Goal: Navigation & Orientation: Find specific page/section

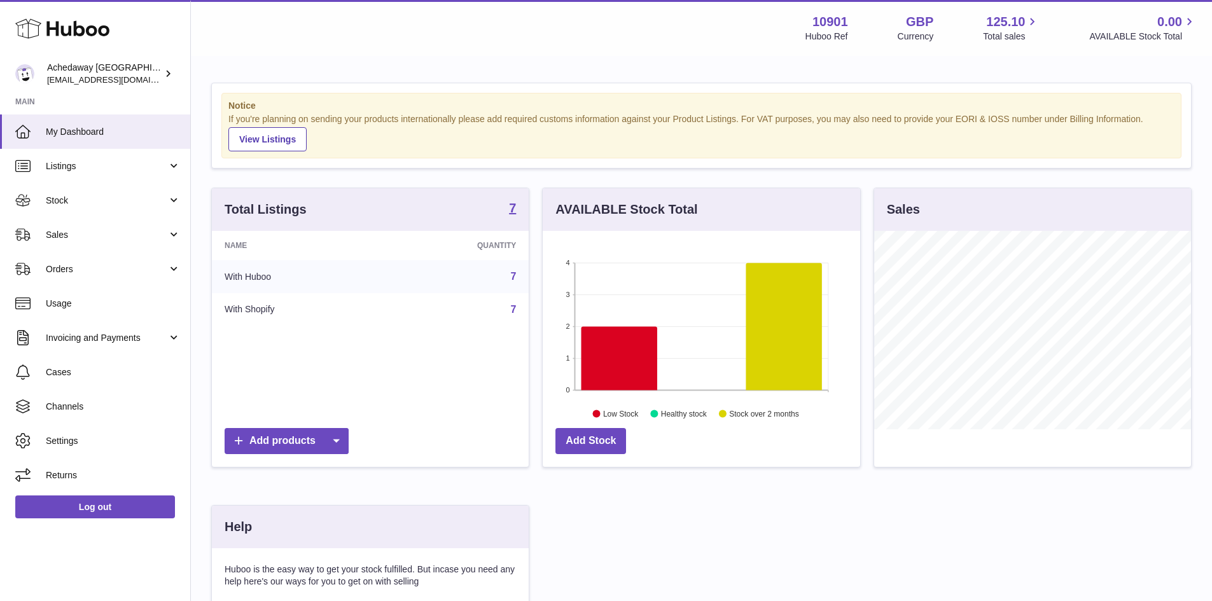
scroll to position [199, 317]
click at [29, 129] on icon at bounding box center [22, 131] width 15 height 15
click at [77, 124] on link "My Dashboard" at bounding box center [95, 132] width 190 height 34
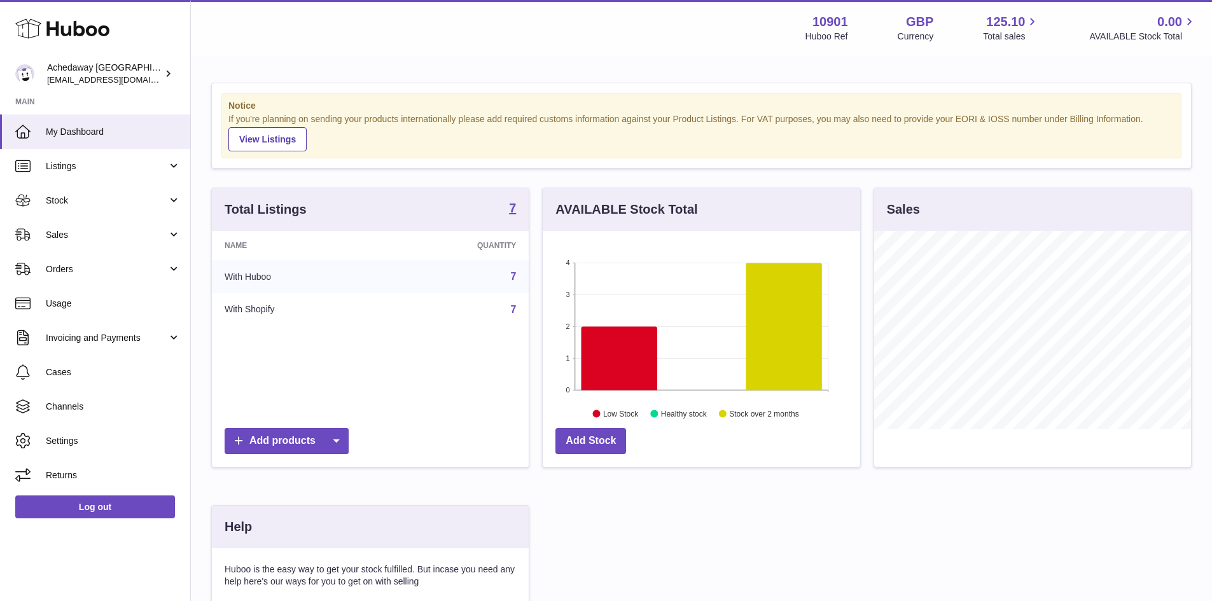
scroll to position [199, 317]
